Goal: Information Seeking & Learning: Learn about a topic

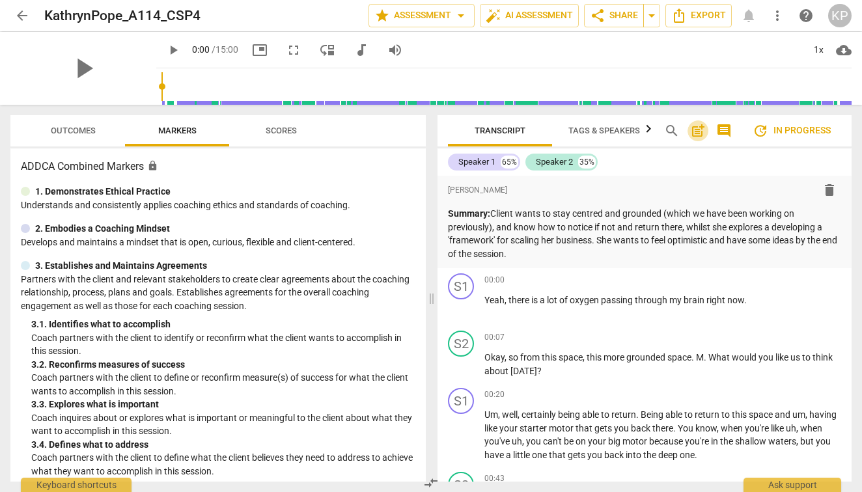
click at [703, 129] on span "post_add" at bounding box center [698, 131] width 16 height 16
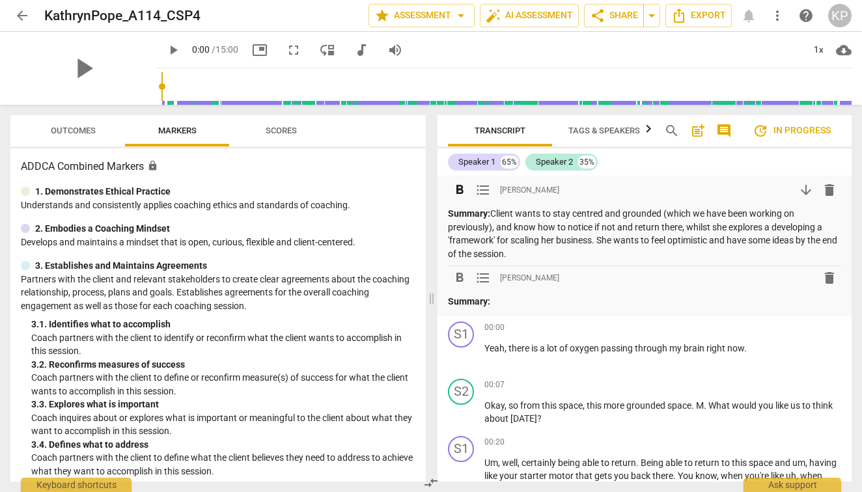
click at [770, 228] on p "Summary: Client wants to stay centred and grounded (which we have been working …" at bounding box center [644, 233] width 393 height 53
click at [827, 226] on p "Summary: Client wants to stay centred and grounded (which we have been working …" at bounding box center [644, 233] width 393 height 53
click at [802, 185] on span "arrow_downward" at bounding box center [806, 190] width 16 height 16
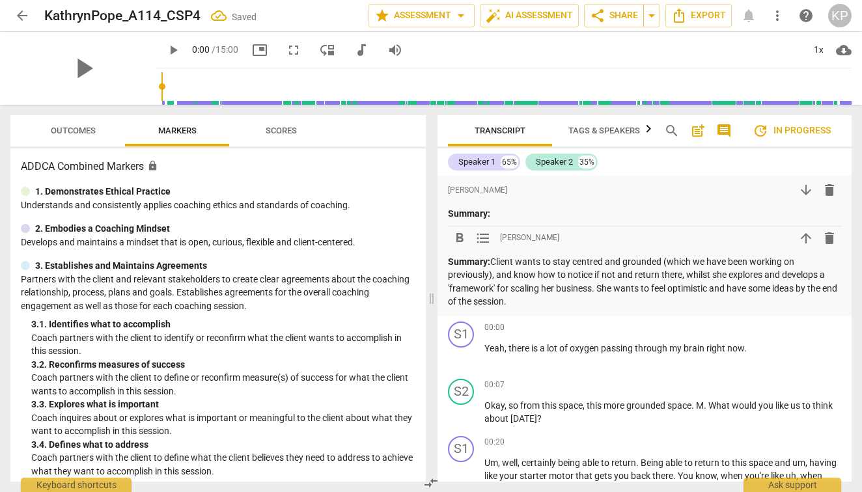
click at [695, 299] on p "Summary: Client wants to stay centred and grounded (which we have been working …" at bounding box center [644, 281] width 393 height 53
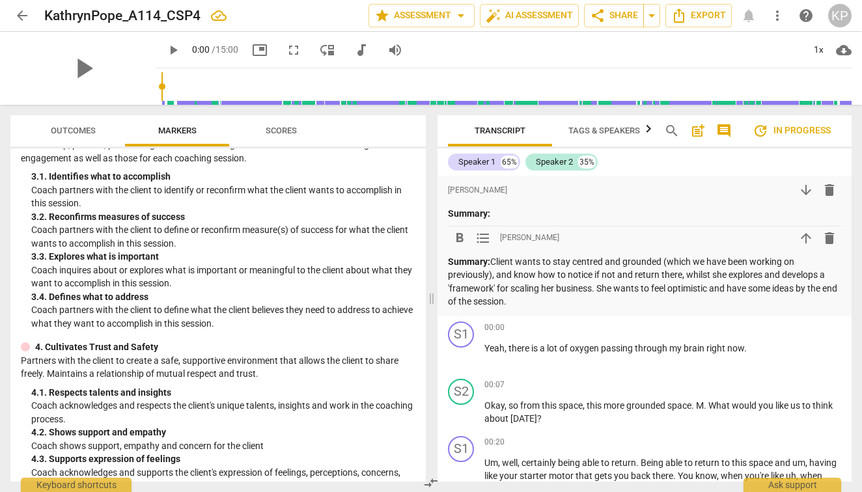
scroll to position [148, 0]
click at [722, 131] on span "comment" at bounding box center [724, 131] width 16 height 16
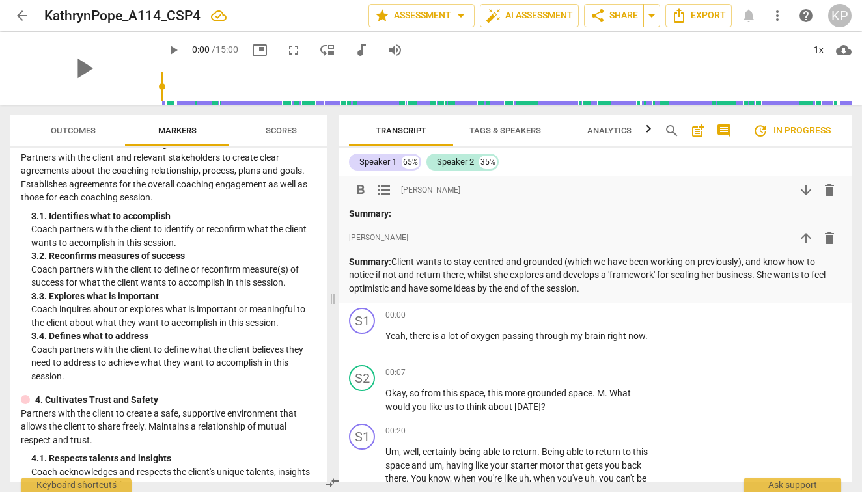
click at [823, 193] on span "delete" at bounding box center [829, 190] width 16 height 16
drag, startPoint x: 585, startPoint y: 286, endPoint x: 336, endPoint y: 246, distance: 251.7
click at [336, 246] on div "Transcript Tags & Speakers Analytics search post_add comment update In progress…" at bounding box center [597, 298] width 528 height 387
copy p "Summary: Client wants to stay centred and grounded (which we have been working …"
click at [823, 188] on span "delete" at bounding box center [829, 190] width 16 height 16
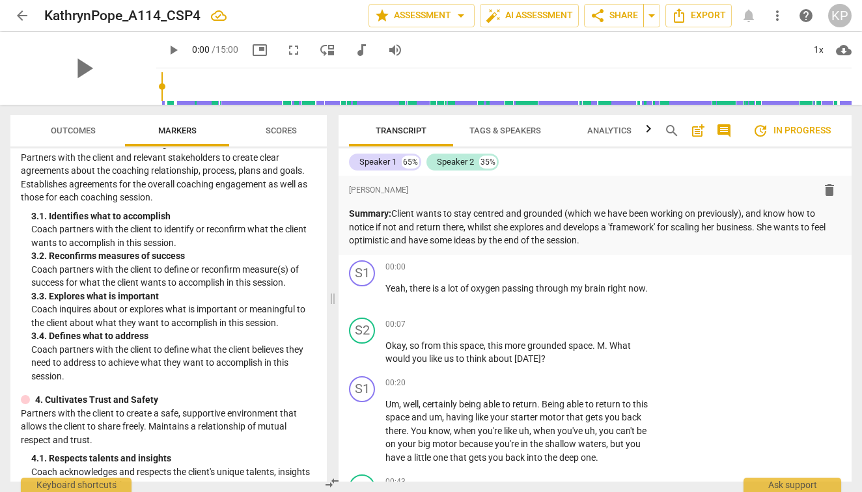
scroll to position [0, 0]
click at [78, 129] on span "Outcomes" at bounding box center [73, 131] width 45 height 10
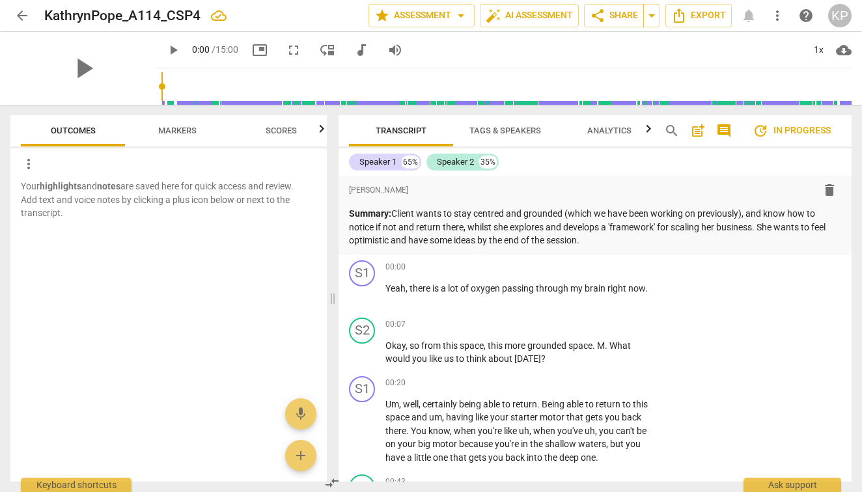
click at [178, 132] on span "Markers" at bounding box center [177, 131] width 38 height 10
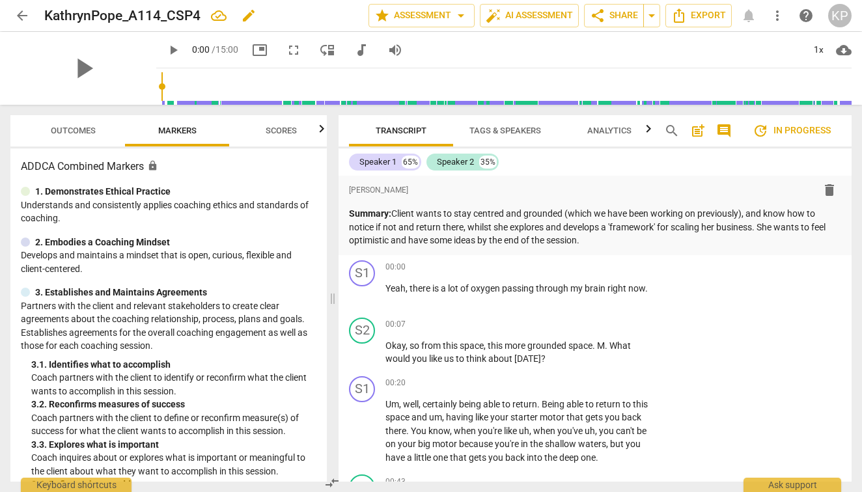
click at [126, 16] on h2 "KathrynPope_A114_CSP4" at bounding box center [122, 16] width 156 height 16
click at [16, 18] on span "arrow_back" at bounding box center [22, 16] width 16 height 16
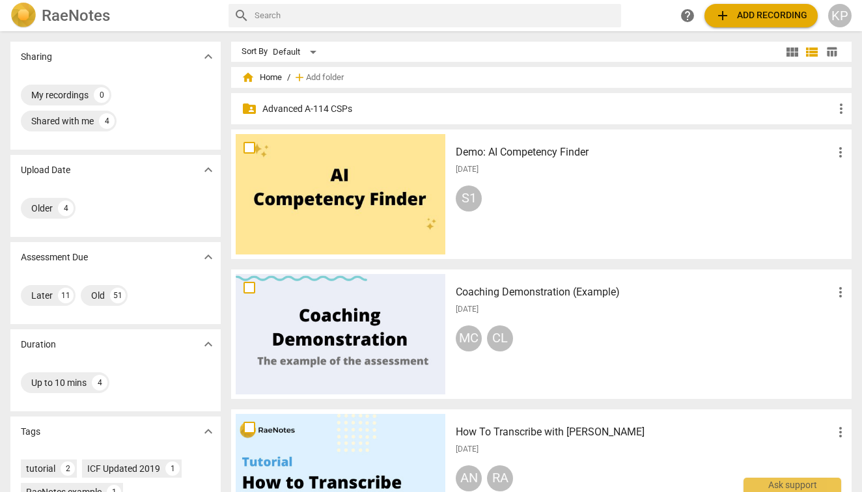
click at [295, 105] on p "Advanced A-114 CSPs" at bounding box center [547, 109] width 571 height 14
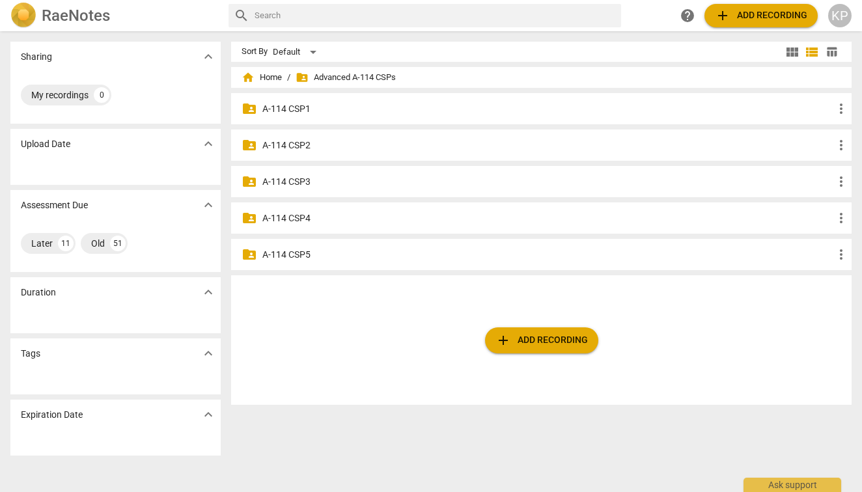
click at [306, 178] on p "A-114 CSP3" at bounding box center [547, 182] width 571 height 14
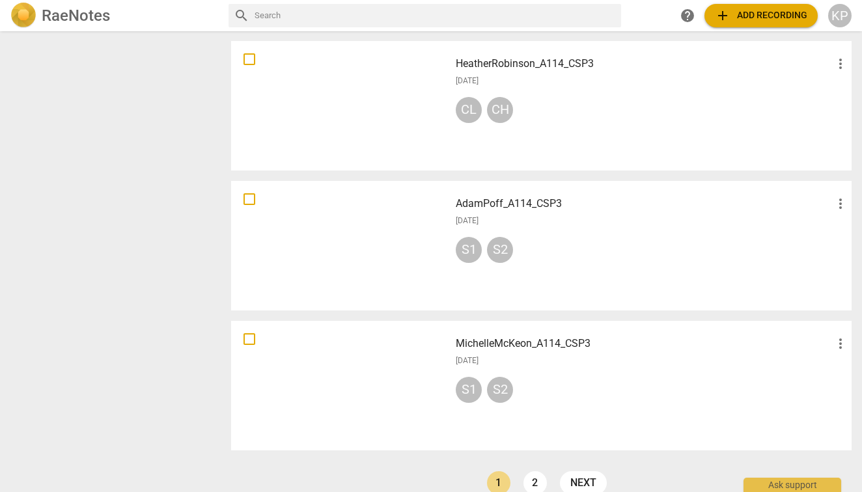
scroll to position [911, 0]
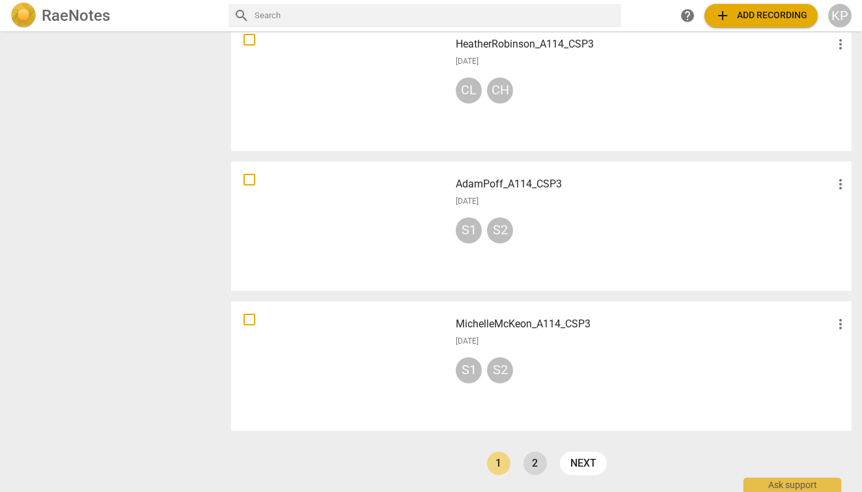
click at [528, 464] on link "2" at bounding box center [534, 463] width 23 height 23
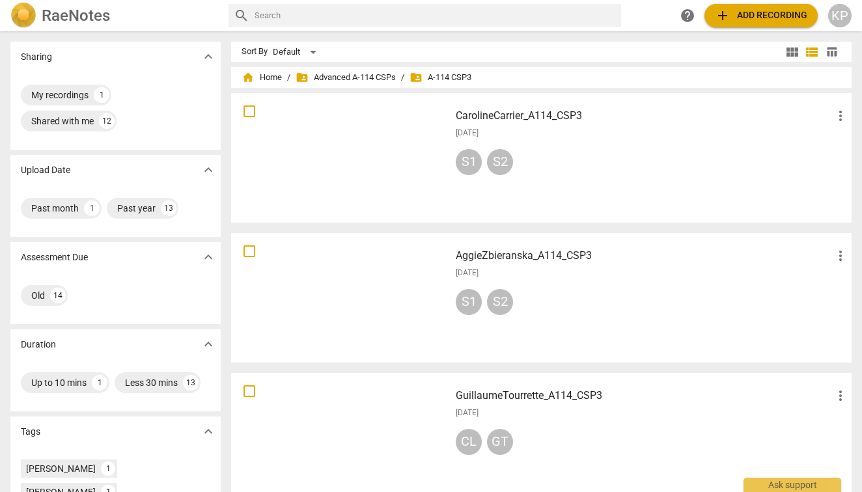
click at [497, 114] on h3 "CarolineCarrier_A114_CSP3" at bounding box center [644, 116] width 377 height 16
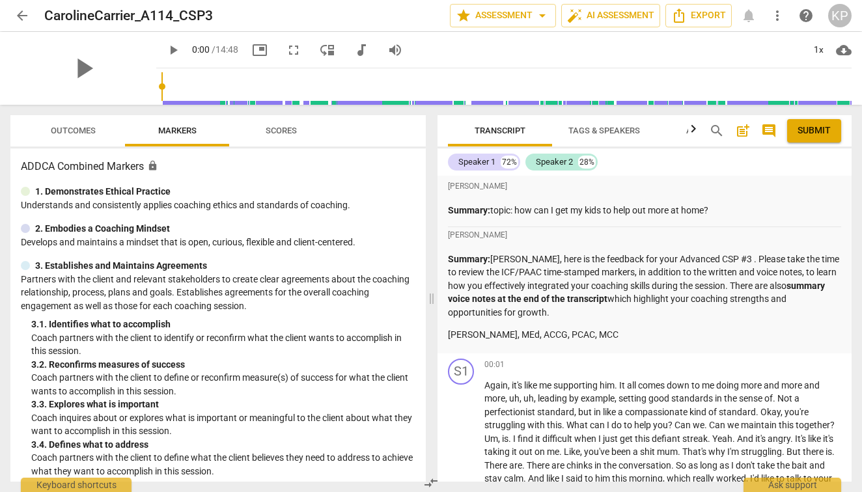
click at [23, 16] on span "arrow_back" at bounding box center [22, 16] width 16 height 16
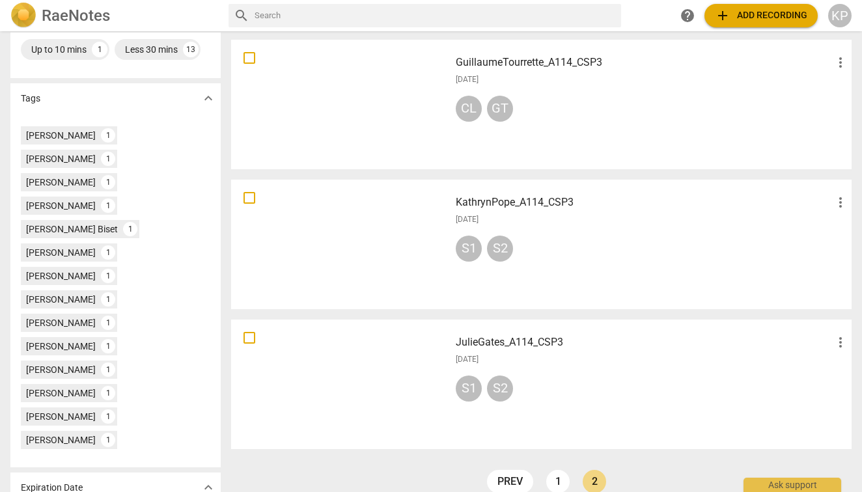
scroll to position [335, 0]
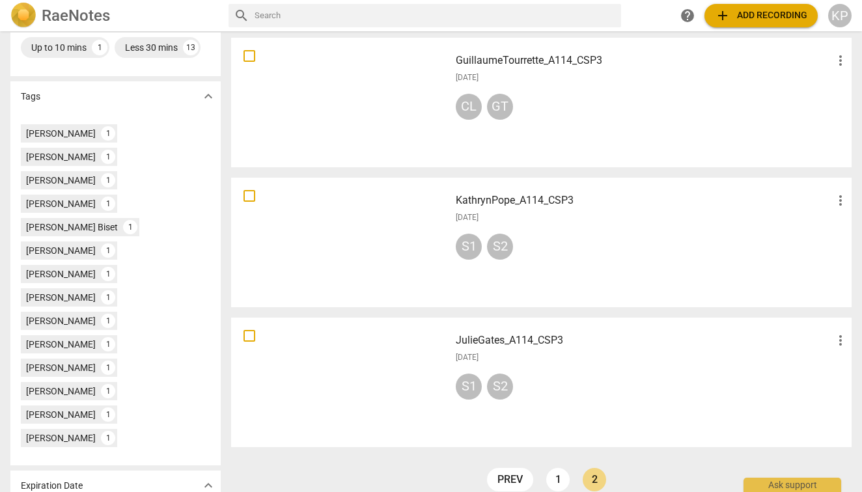
click at [480, 199] on h3 "KathrynPope_A114_CSP3" at bounding box center [644, 201] width 377 height 16
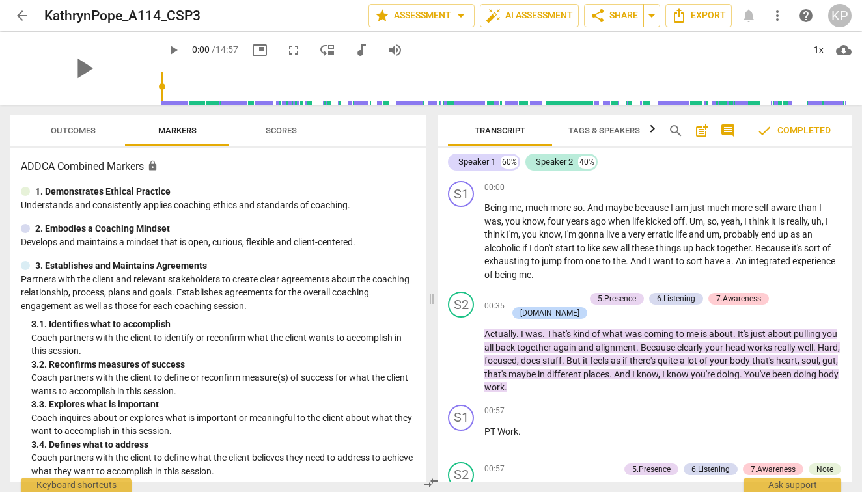
click at [286, 130] on span "Scores" at bounding box center [281, 131] width 31 height 10
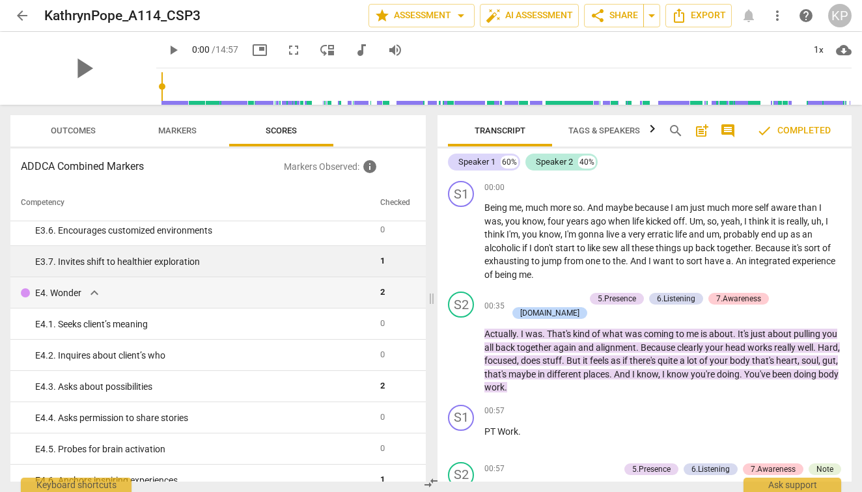
scroll to position [2270, 0]
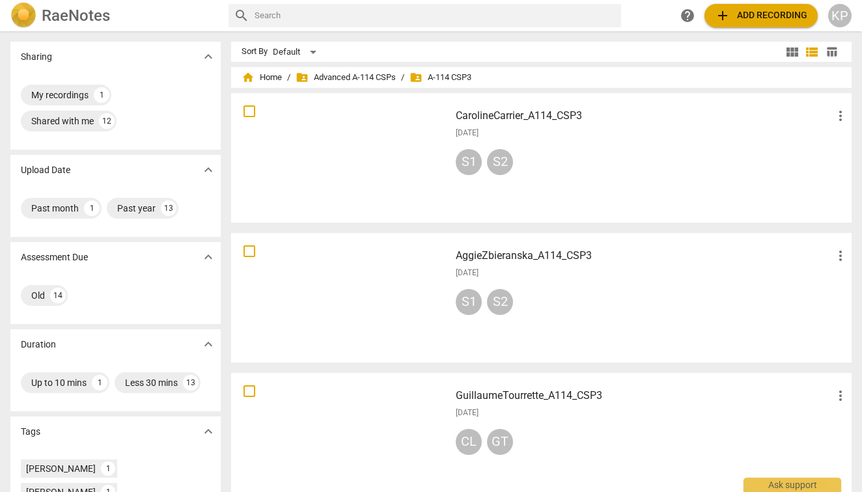
click at [514, 113] on h3 "CarolineCarrier_A114_CSP3" at bounding box center [644, 116] width 377 height 16
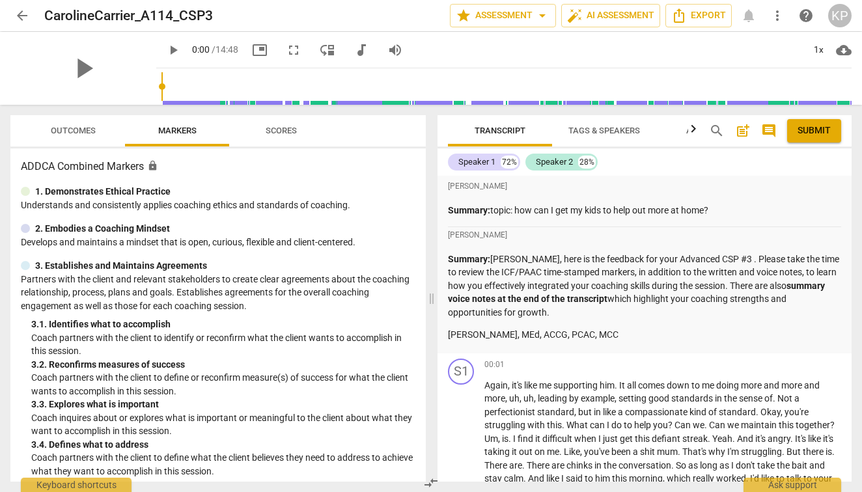
click at [284, 133] on span "Scores" at bounding box center [281, 131] width 31 height 10
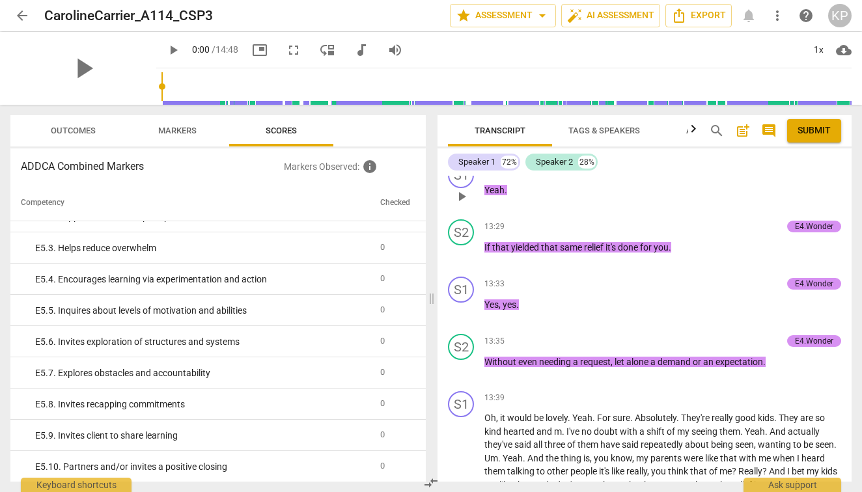
scroll to position [4552, 0]
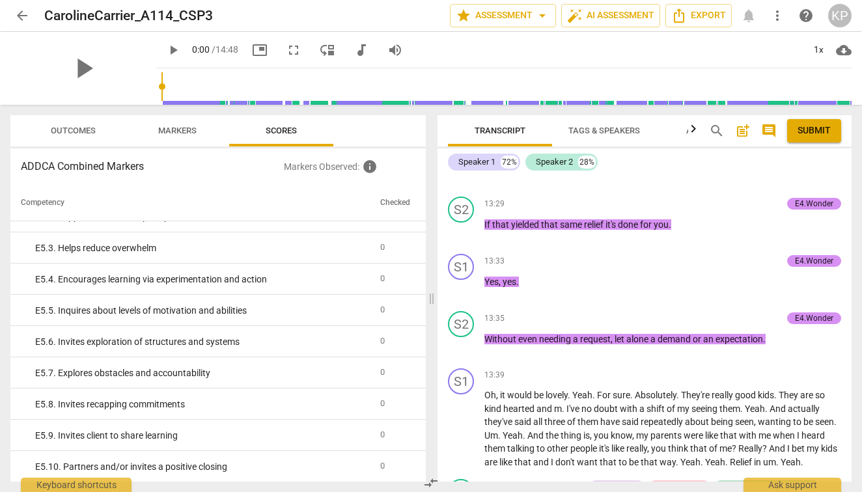
click at [21, 16] on span "arrow_back" at bounding box center [22, 16] width 16 height 16
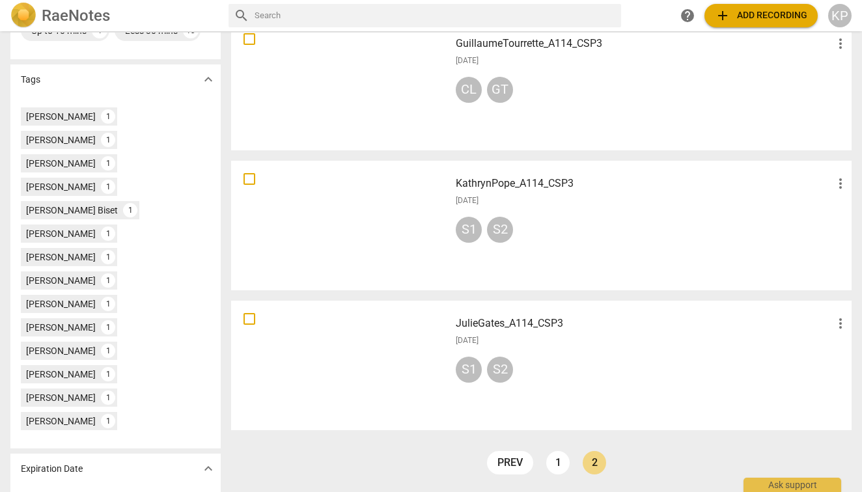
scroll to position [351, 0]
click at [551, 465] on link "1" at bounding box center [557, 463] width 23 height 23
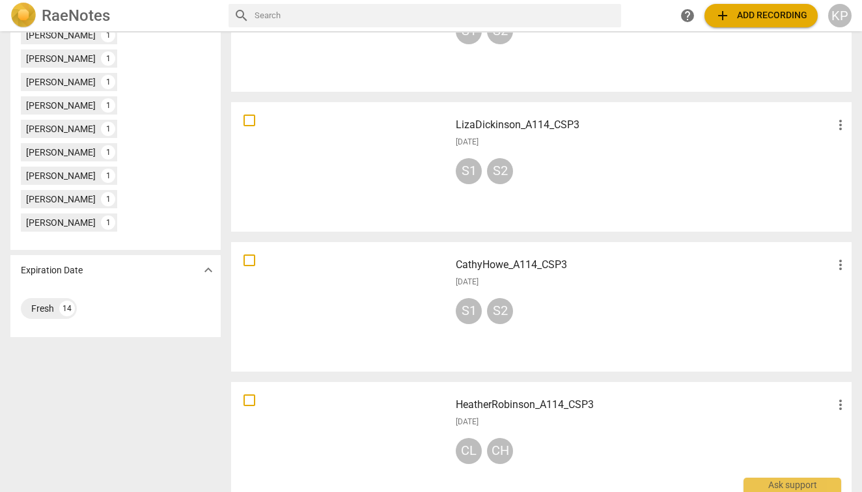
scroll to position [568, 0]
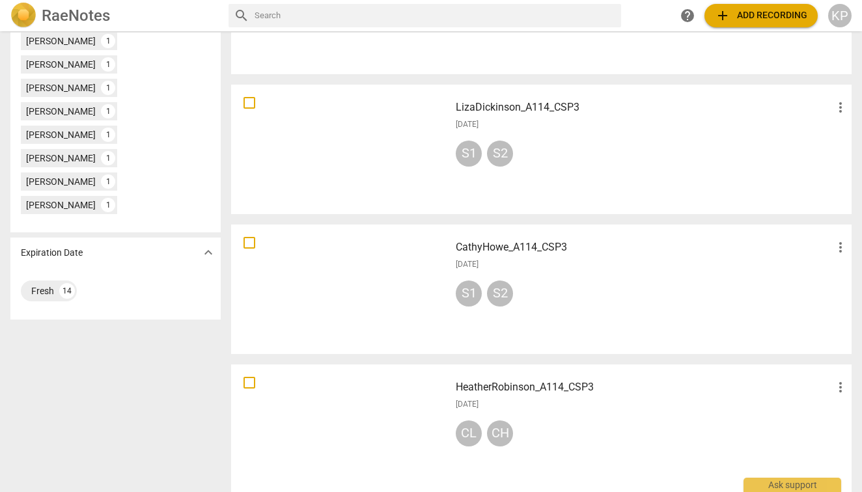
click at [489, 245] on h3 "CathyHowe_A114_CSP3" at bounding box center [644, 247] width 377 height 16
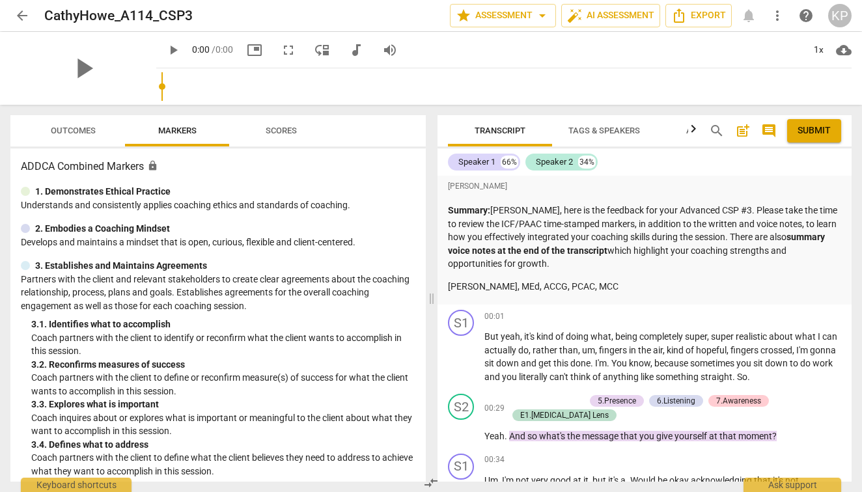
click at [284, 133] on span "Scores" at bounding box center [281, 131] width 31 height 10
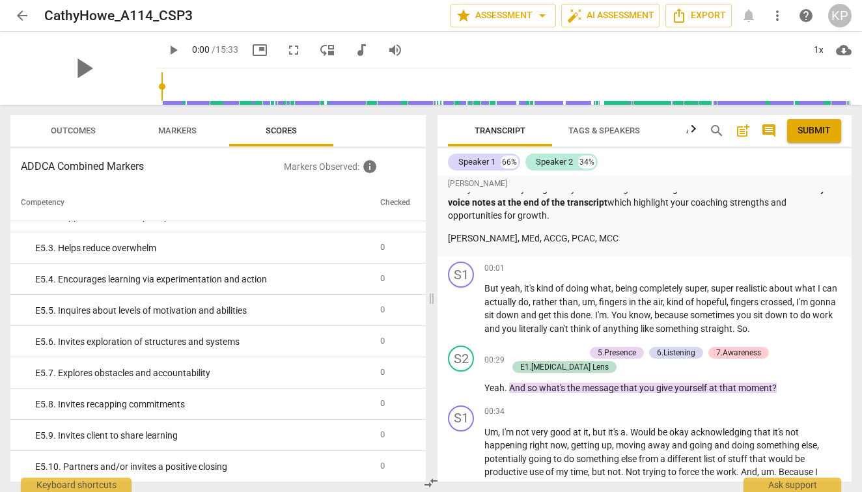
scroll to position [49, 0]
click at [185, 131] on span "Markers" at bounding box center [177, 131] width 38 height 10
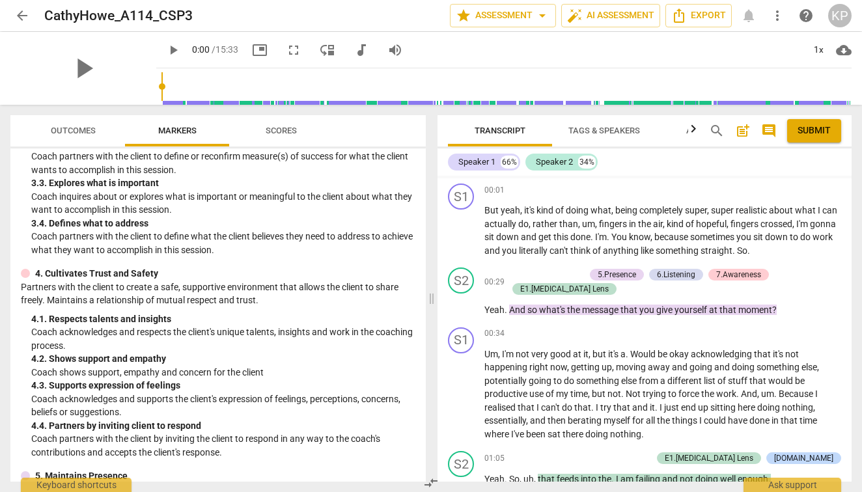
scroll to position [223, 0]
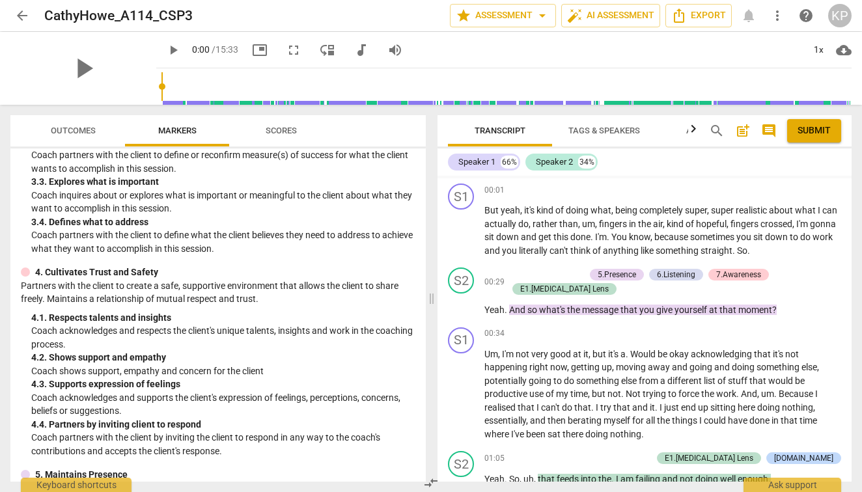
click at [75, 133] on span "Outcomes" at bounding box center [73, 131] width 45 height 10
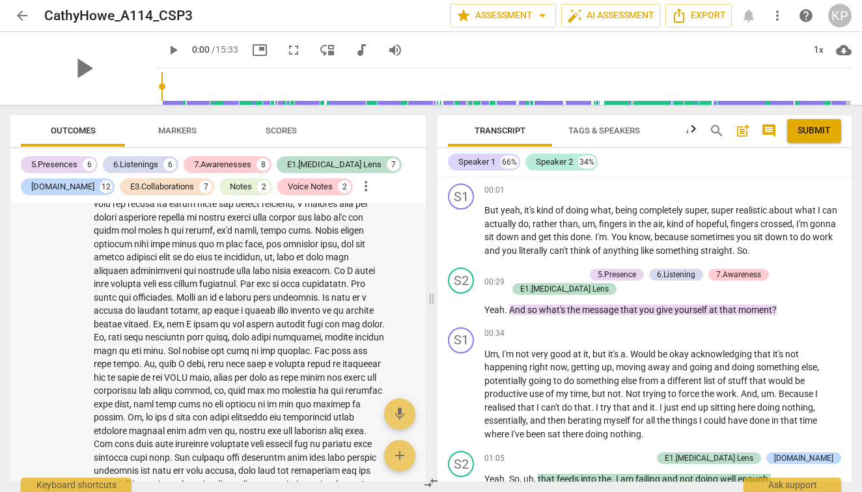
scroll to position [0, 0]
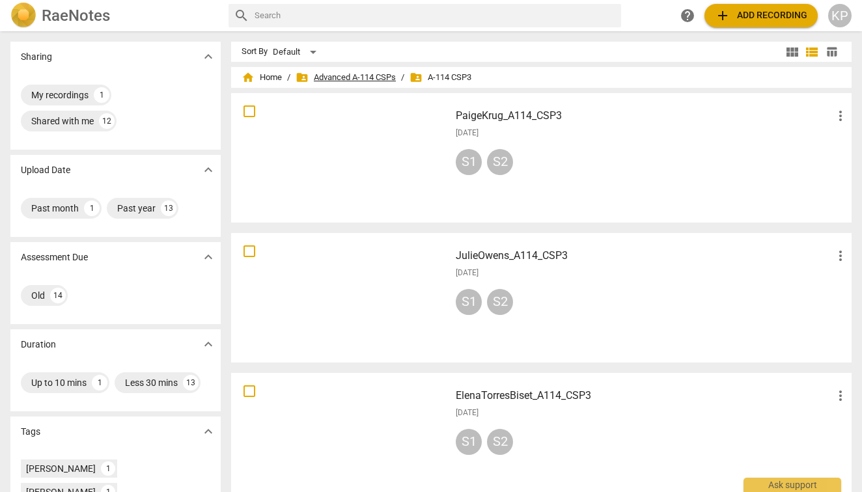
click at [359, 79] on span "folder_shared Advanced A-114 CSPs" at bounding box center [345, 77] width 100 height 13
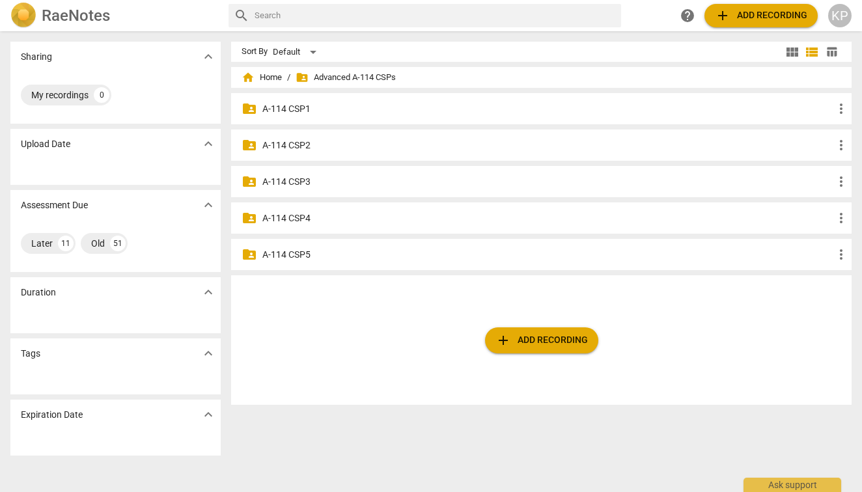
click at [281, 215] on p "A-114 CSP4" at bounding box center [547, 218] width 571 height 14
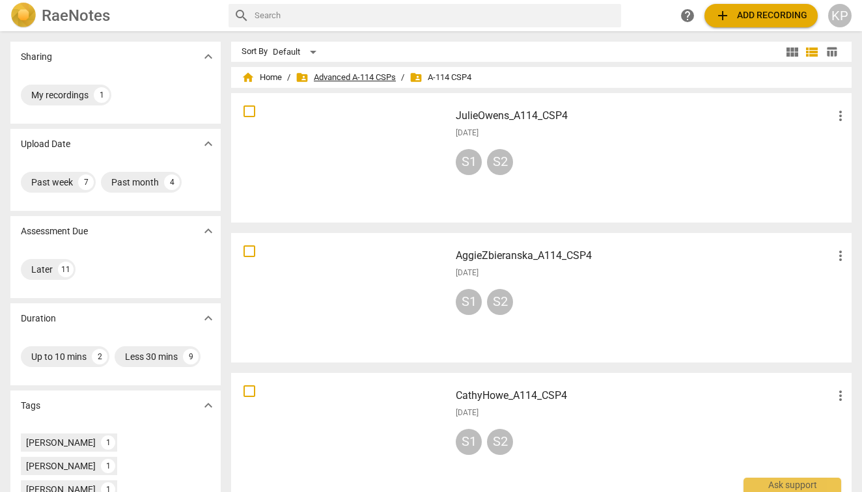
click at [346, 78] on span "folder_shared Advanced A-114 CSPs" at bounding box center [345, 77] width 100 height 13
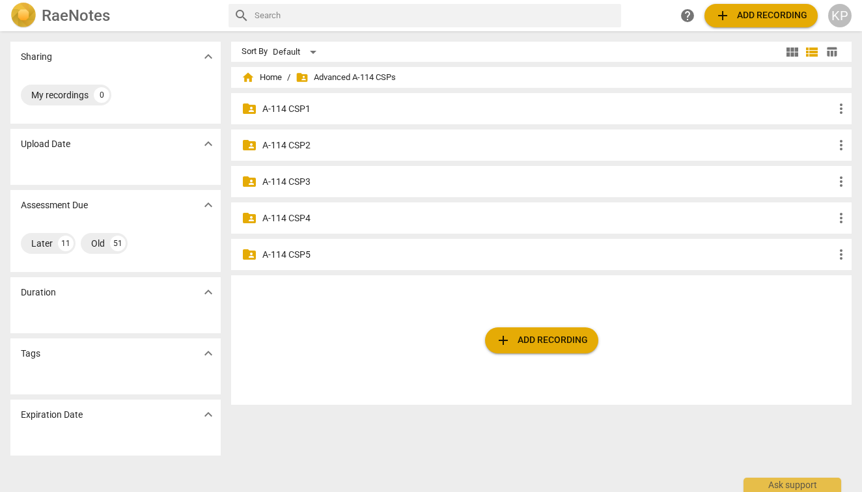
click at [292, 213] on p "A-114 CSP4" at bounding box center [547, 218] width 571 height 14
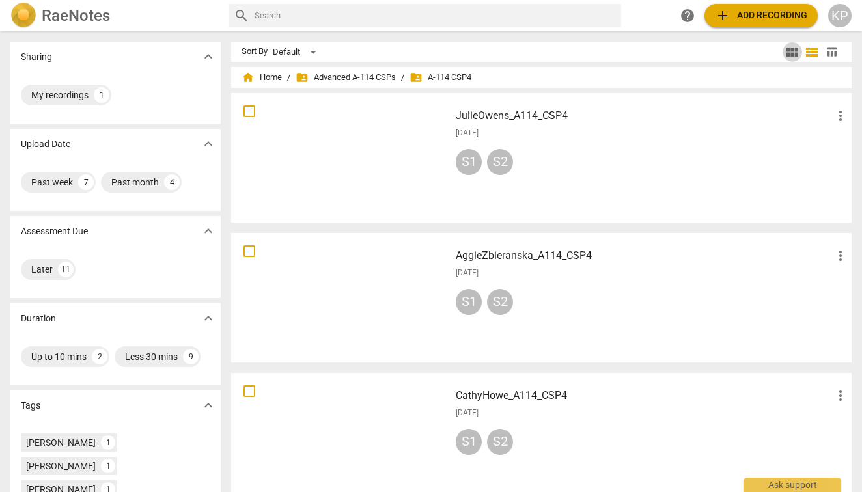
click at [785, 53] on span "view_module" at bounding box center [792, 52] width 16 height 16
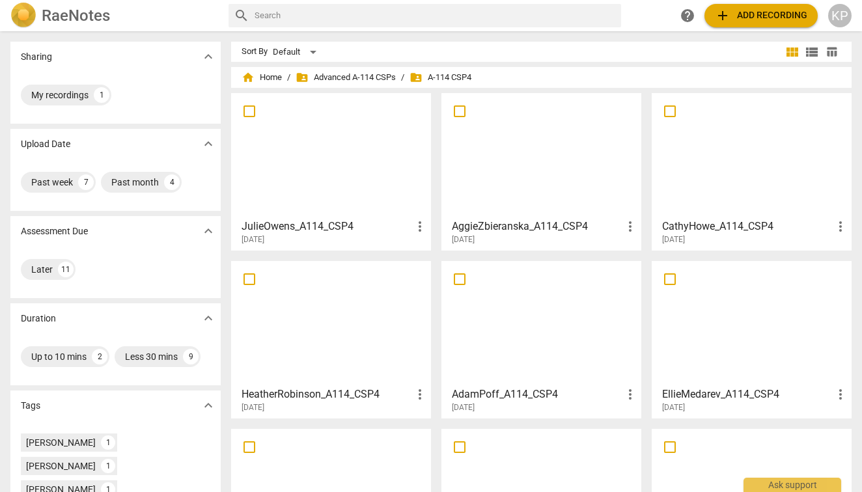
click at [825, 53] on span "table_chart" at bounding box center [831, 52] width 12 height 12
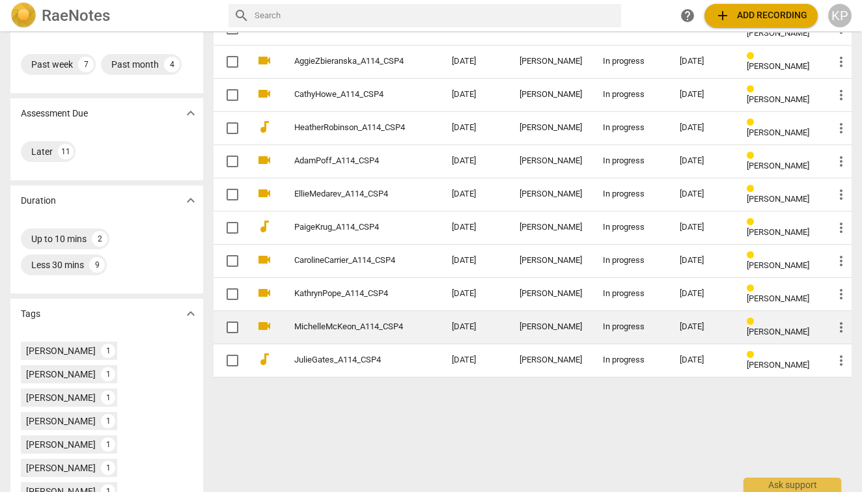
scroll to position [127, 0]
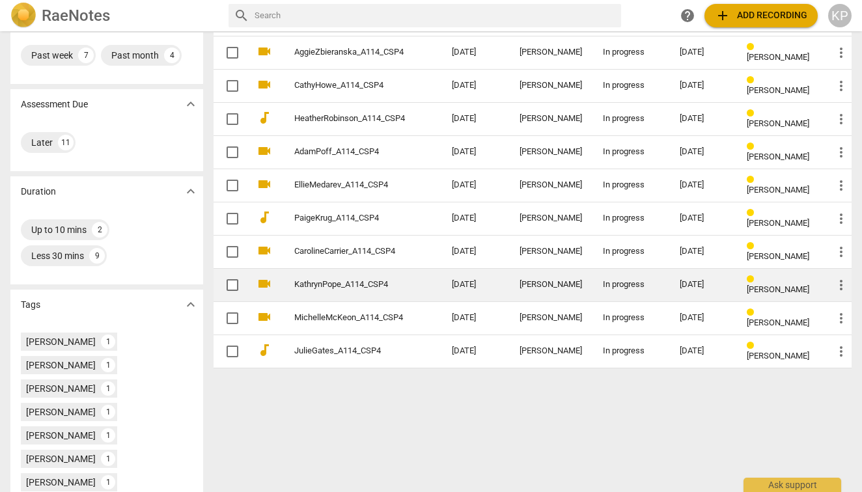
click at [348, 282] on link "KathrynPope_A114_CSP4" at bounding box center [349, 285] width 111 height 10
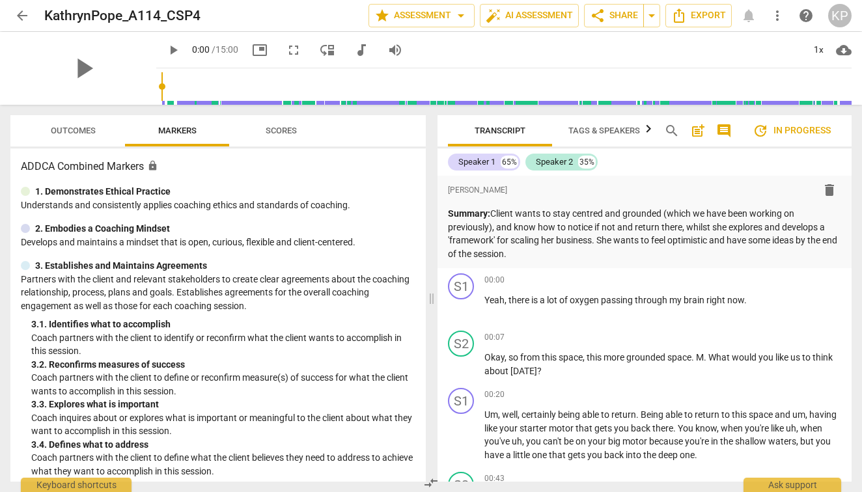
click at [21, 15] on span "arrow_back" at bounding box center [22, 16] width 16 height 16
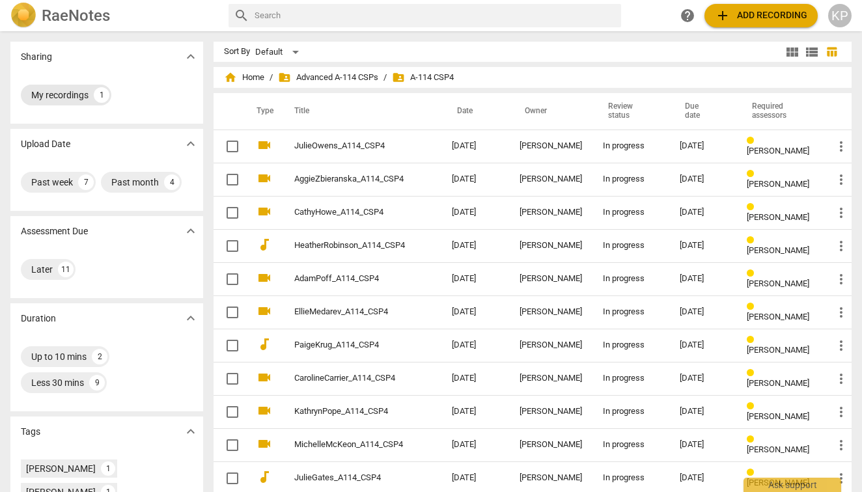
click at [74, 94] on div "My recordings" at bounding box center [59, 95] width 57 height 13
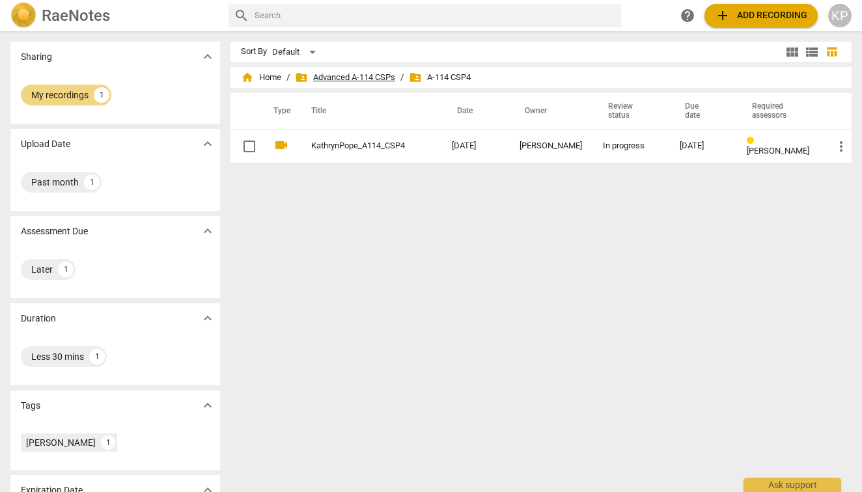
click at [327, 81] on span "folder_shared Advanced A-114 CSPs" at bounding box center [345, 77] width 100 height 13
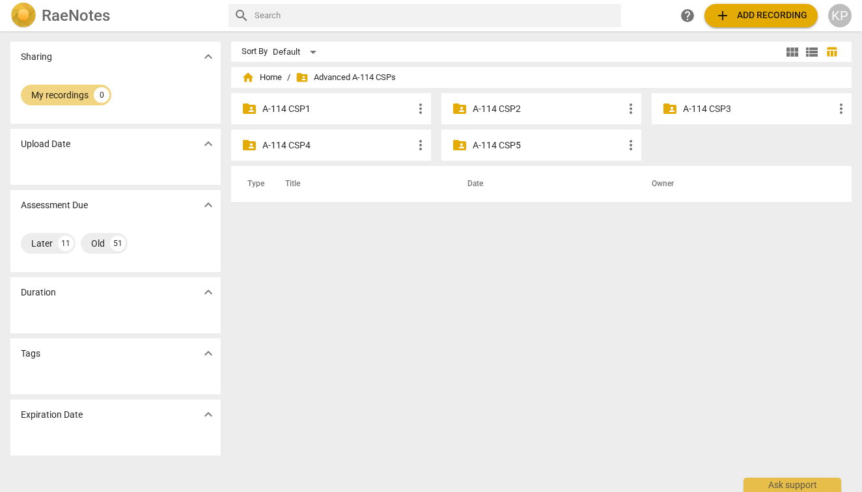
click at [283, 108] on p "A-114 CSP1" at bounding box center [337, 109] width 150 height 14
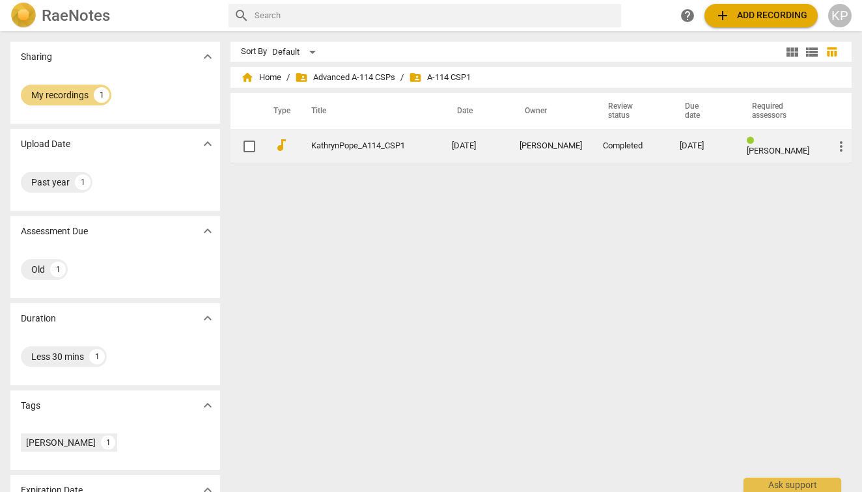
click at [343, 148] on link "KathrynPope_A114_CSP1" at bounding box center [358, 146] width 94 height 10
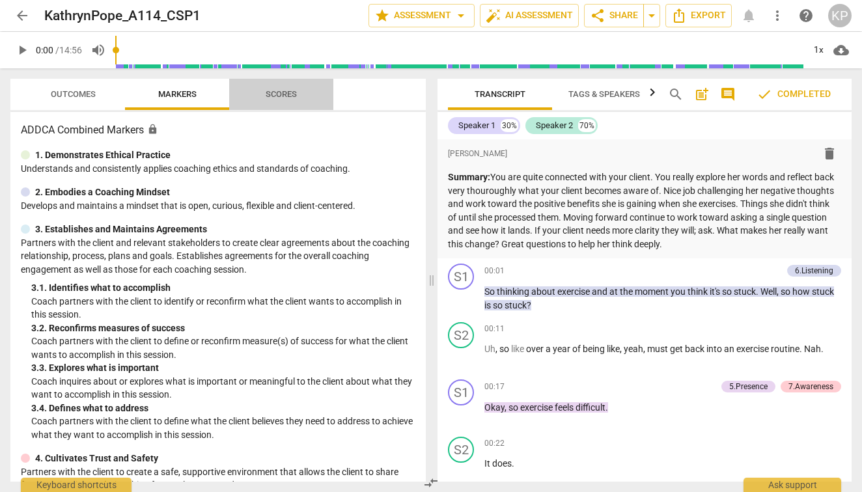
click at [283, 94] on span "Scores" at bounding box center [281, 94] width 31 height 10
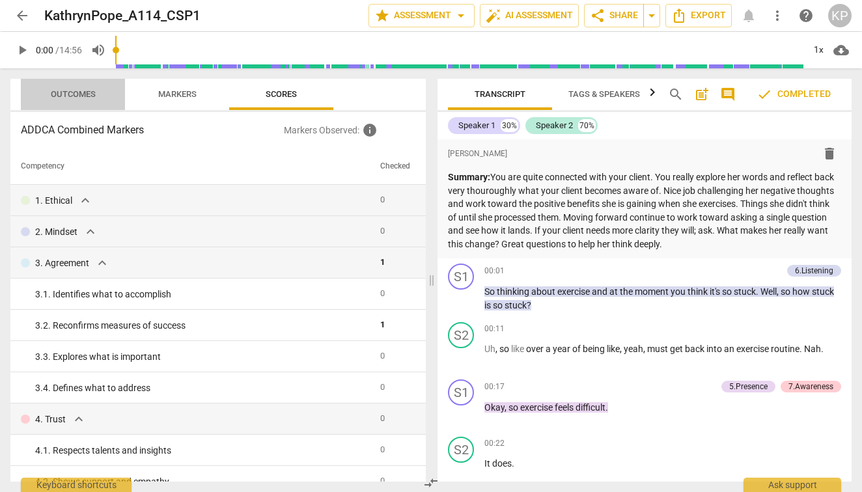
click at [90, 94] on span "Outcomes" at bounding box center [73, 94] width 45 height 10
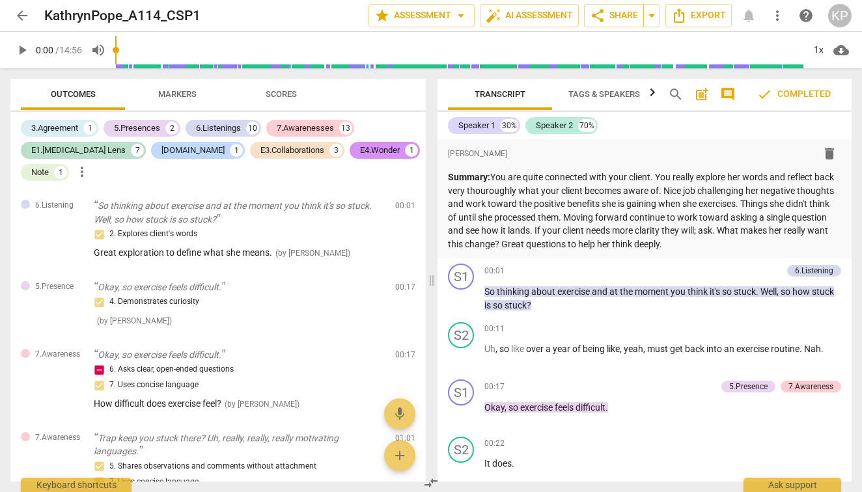
click at [22, 15] on span "arrow_back" at bounding box center [22, 16] width 16 height 16
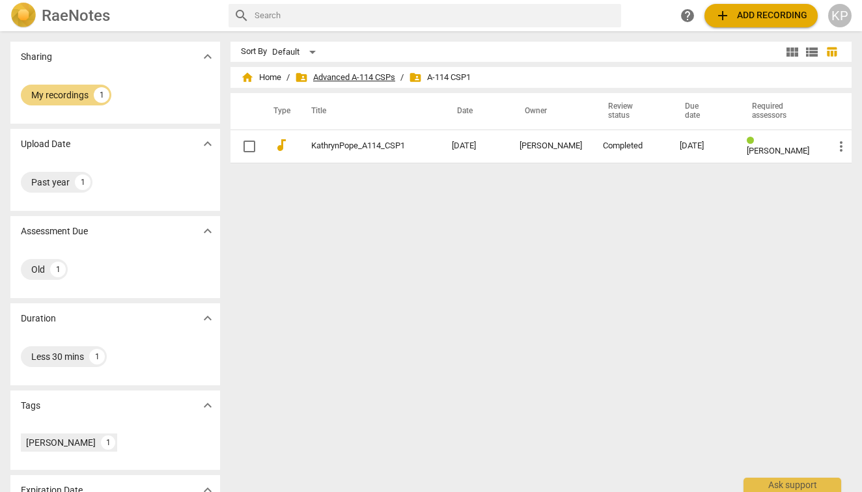
click at [354, 79] on span "folder_shared Advanced A-114 CSPs" at bounding box center [345, 77] width 100 height 13
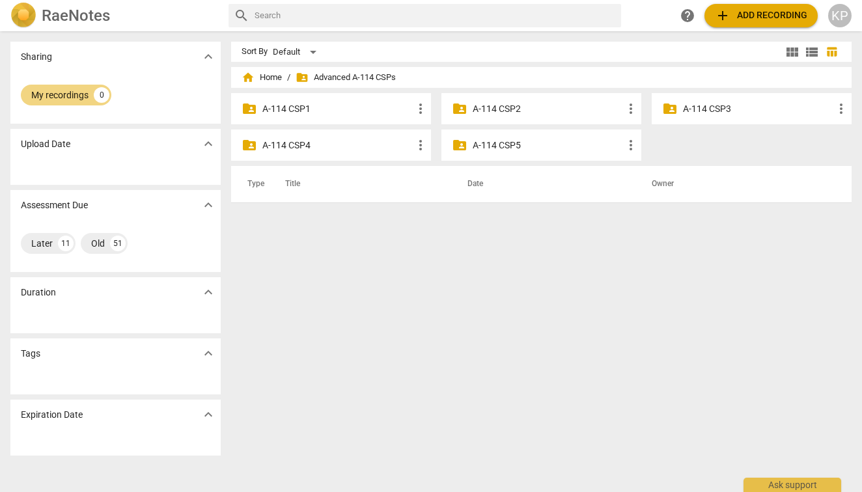
click at [466, 108] on div "folder_shared A-114 CSP2 more_vert" at bounding box center [541, 108] width 200 height 31
click at [483, 111] on p "A-114 CSP2" at bounding box center [547, 109] width 150 height 14
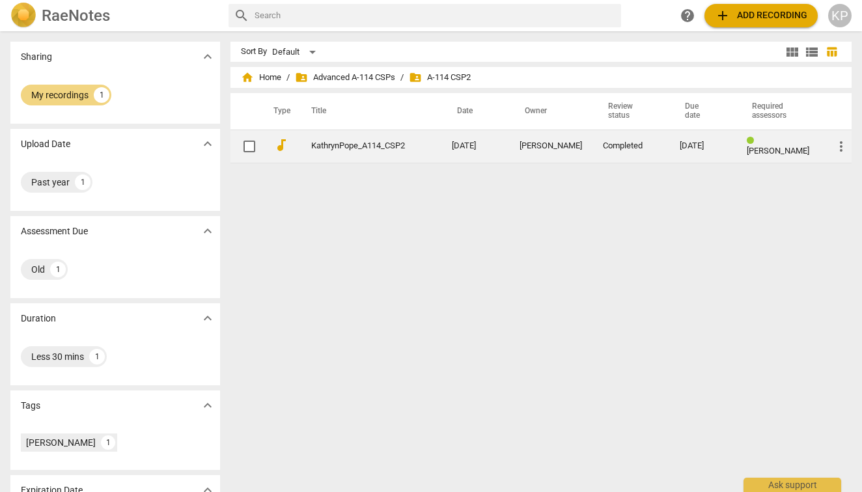
click at [328, 143] on link "KathrynPope_A114_CSP2" at bounding box center [358, 146] width 94 height 10
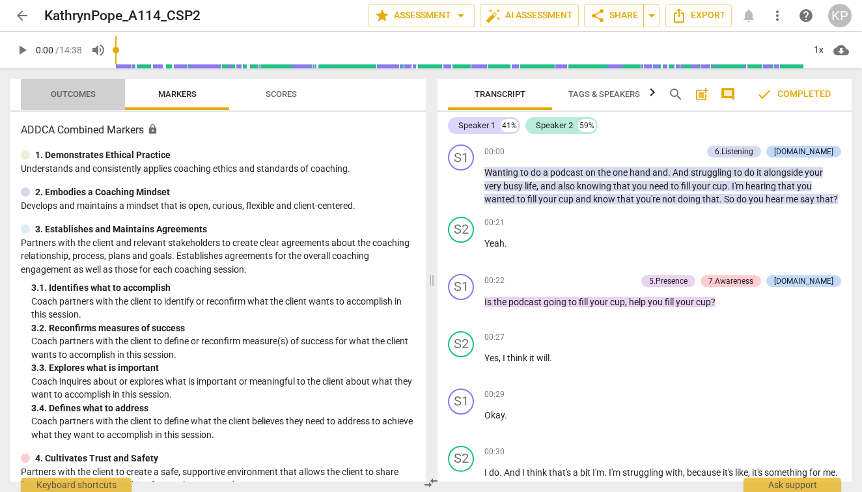
click at [92, 94] on span "Outcomes" at bounding box center [73, 94] width 45 height 10
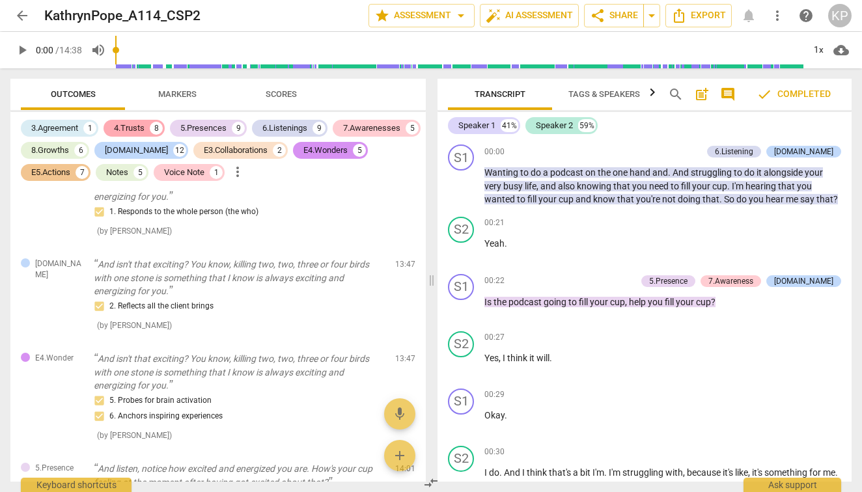
scroll to position [7373, 0]
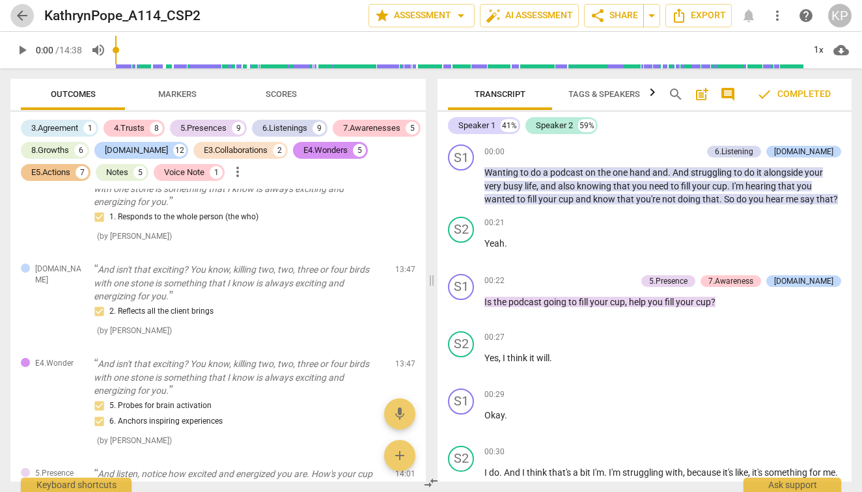
click at [21, 18] on span "arrow_back" at bounding box center [22, 16] width 16 height 16
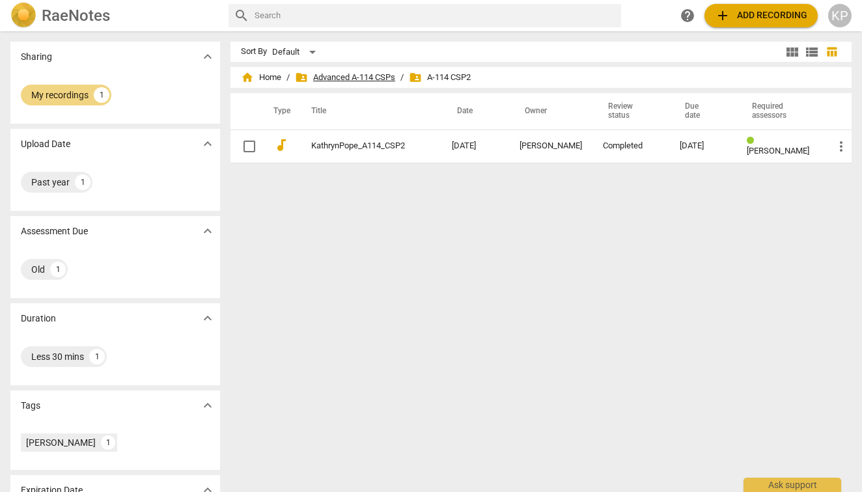
click at [381, 78] on span "folder_shared Advanced A-114 CSPs" at bounding box center [345, 77] width 100 height 13
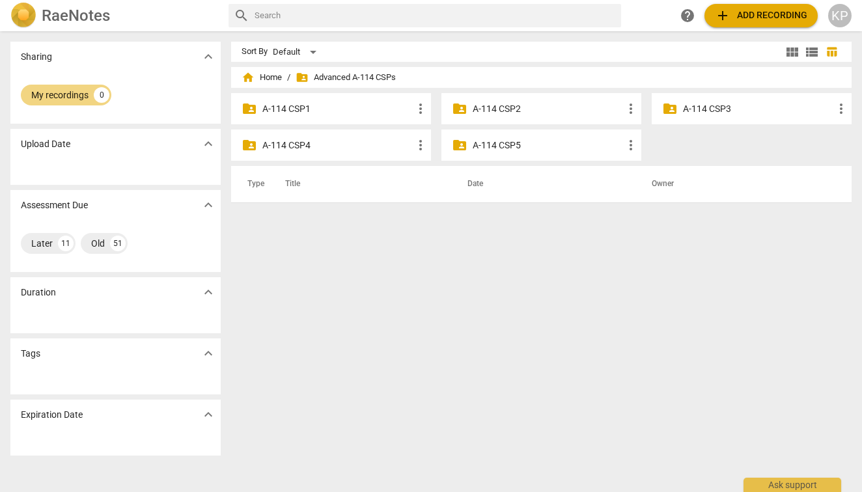
click at [695, 105] on p "A-114 CSP3" at bounding box center [758, 109] width 150 height 14
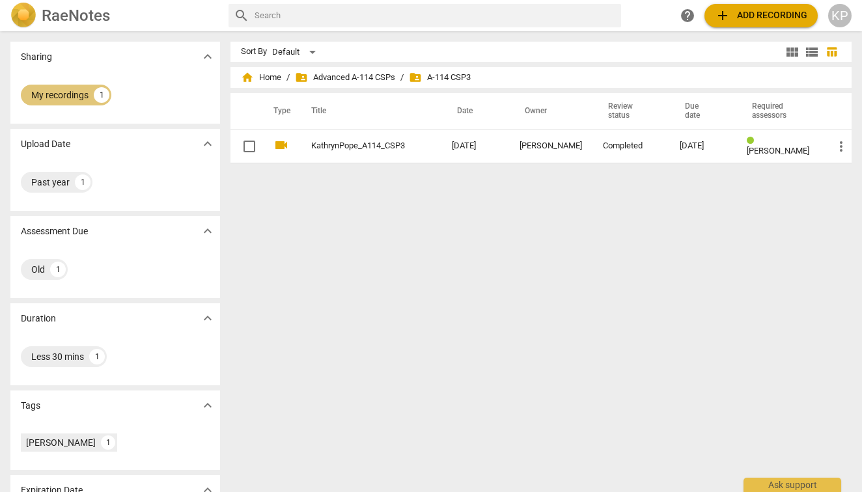
click at [81, 92] on div "My recordings" at bounding box center [59, 95] width 57 height 13
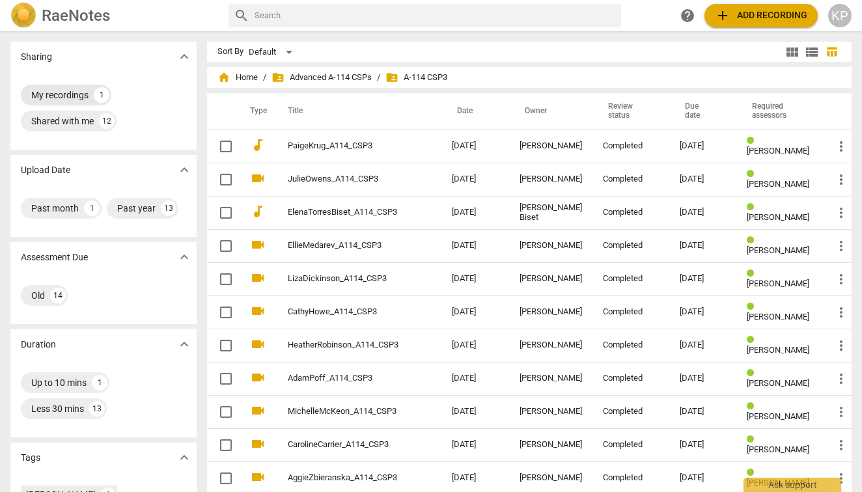
click at [72, 95] on div "My recordings" at bounding box center [59, 95] width 57 height 13
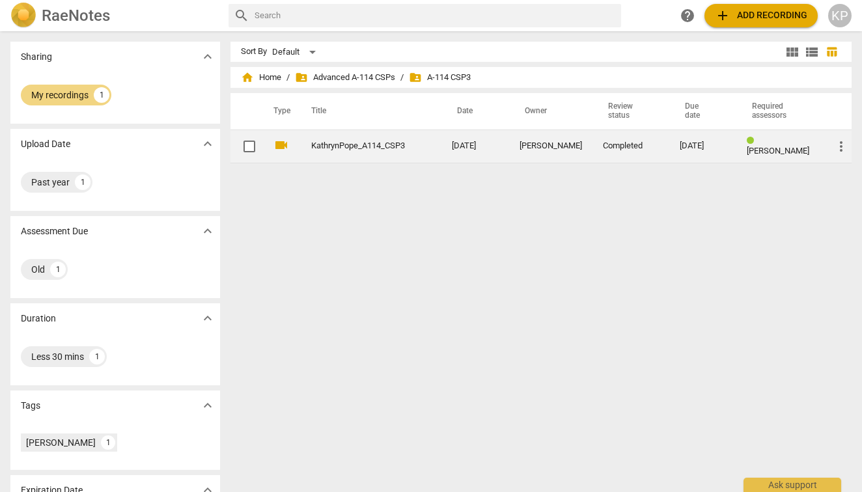
click at [324, 143] on link "KathrynPope_A114_CSP3" at bounding box center [358, 146] width 94 height 10
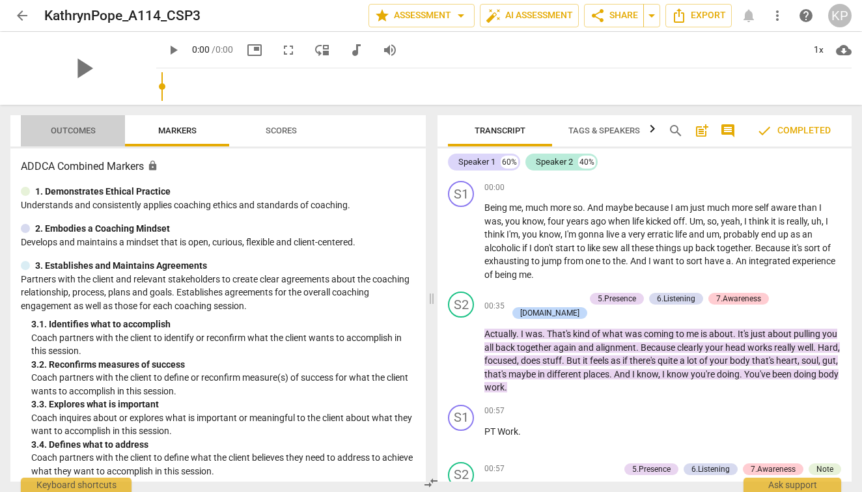
click at [81, 135] on span "Outcomes" at bounding box center [73, 131] width 76 height 18
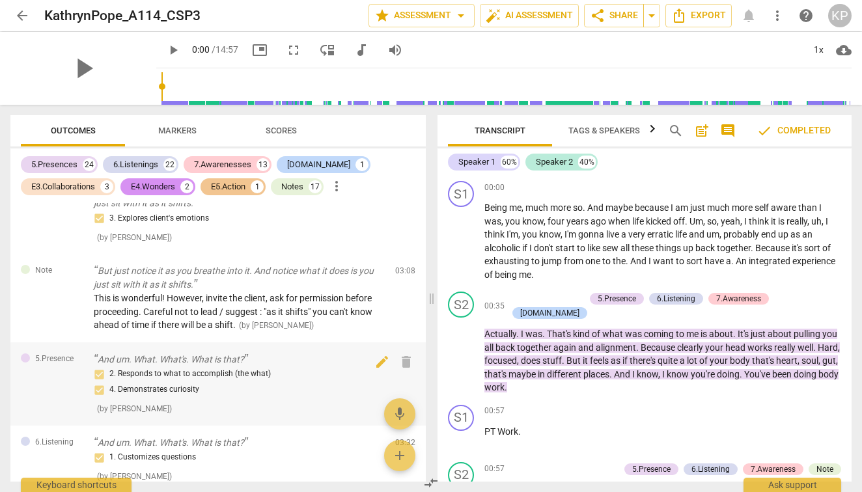
scroll to position [1990, 0]
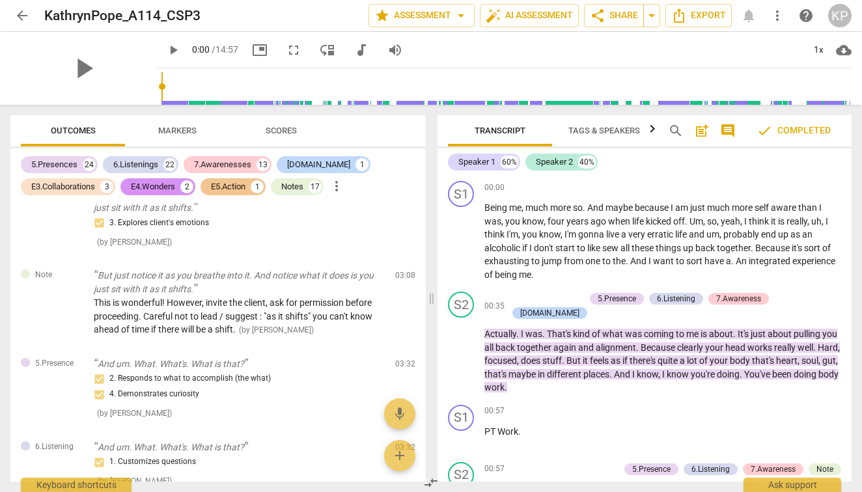
click at [21, 19] on span "arrow_back" at bounding box center [22, 16] width 16 height 16
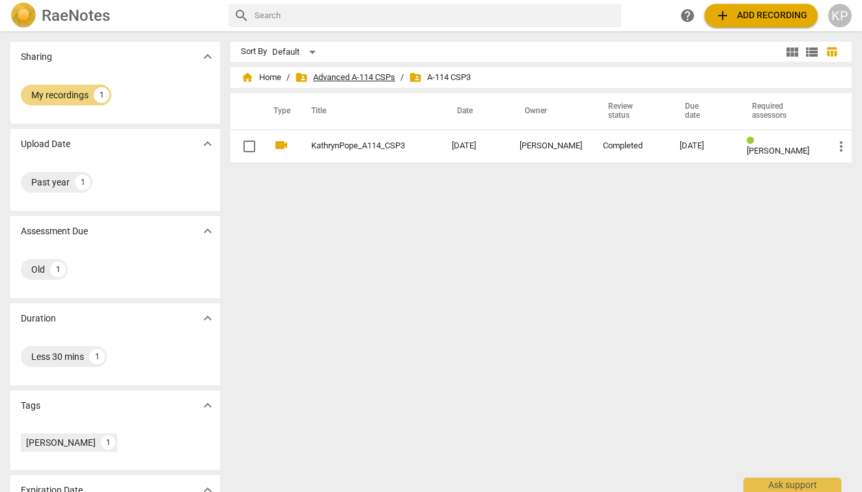
click at [355, 77] on span "folder_shared Advanced A-114 CSPs" at bounding box center [345, 77] width 100 height 13
